Goal: Entertainment & Leisure: Consume media (video, audio)

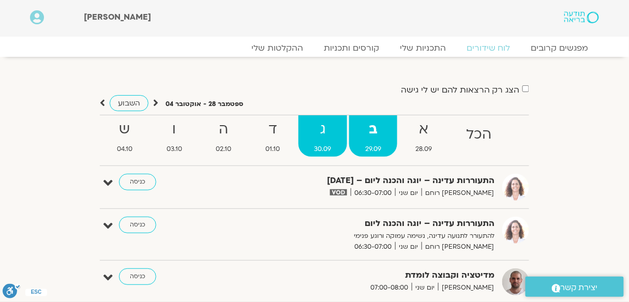
click at [328, 122] on strong "ג" at bounding box center [323, 129] width 49 height 23
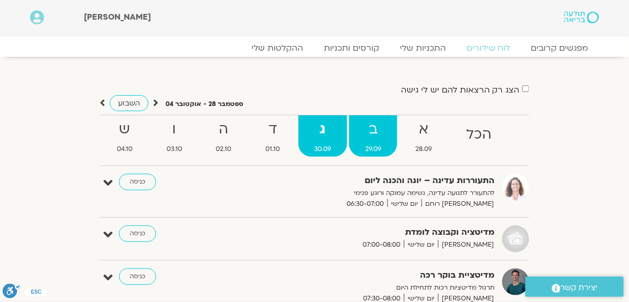
click at [379, 128] on strong "ב" at bounding box center [373, 129] width 48 height 23
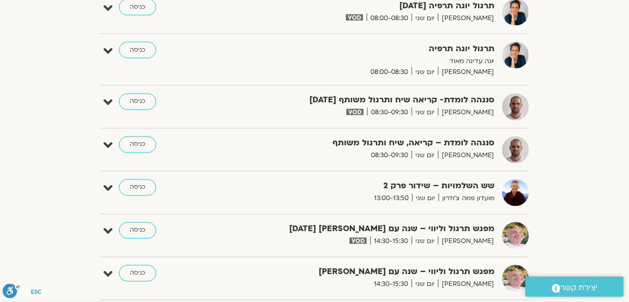
scroll to position [414, 0]
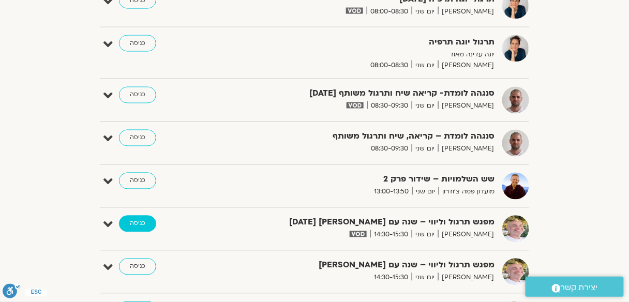
click at [140, 216] on link "כניסה" at bounding box center [137, 224] width 37 height 17
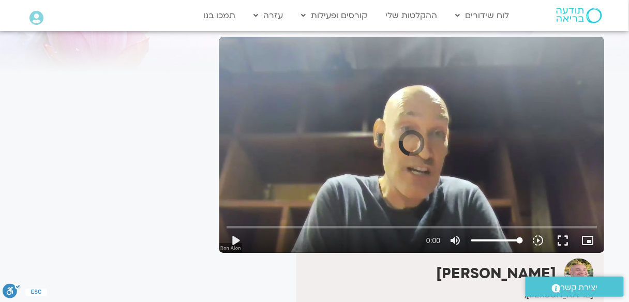
scroll to position [87, 0]
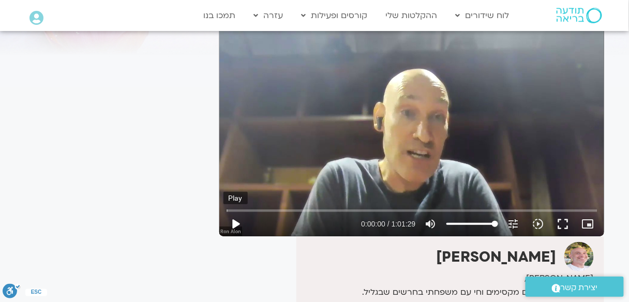
click at [239, 222] on button "play_arrow" at bounding box center [236, 224] width 25 height 25
click at [235, 210] on input "Seek" at bounding box center [412, 210] width 371 height 6
type input "65.99554"
